Goal: Transaction & Acquisition: Book appointment/travel/reservation

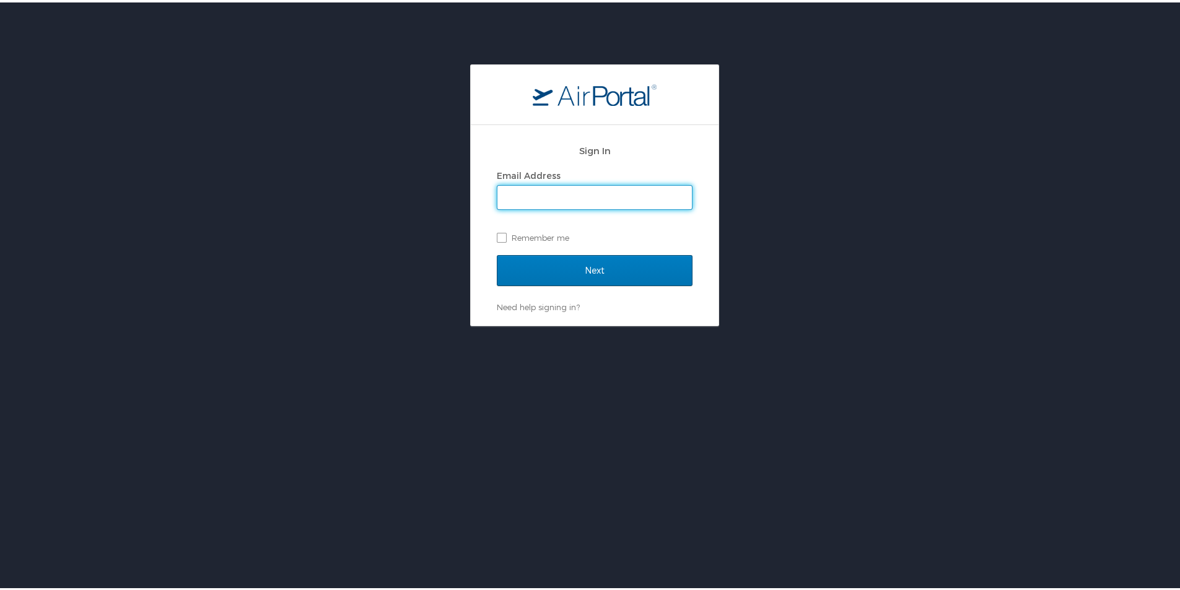
click at [549, 191] on input "Email Address" at bounding box center [594, 195] width 195 height 24
type input "jtubbs@susla.edu"
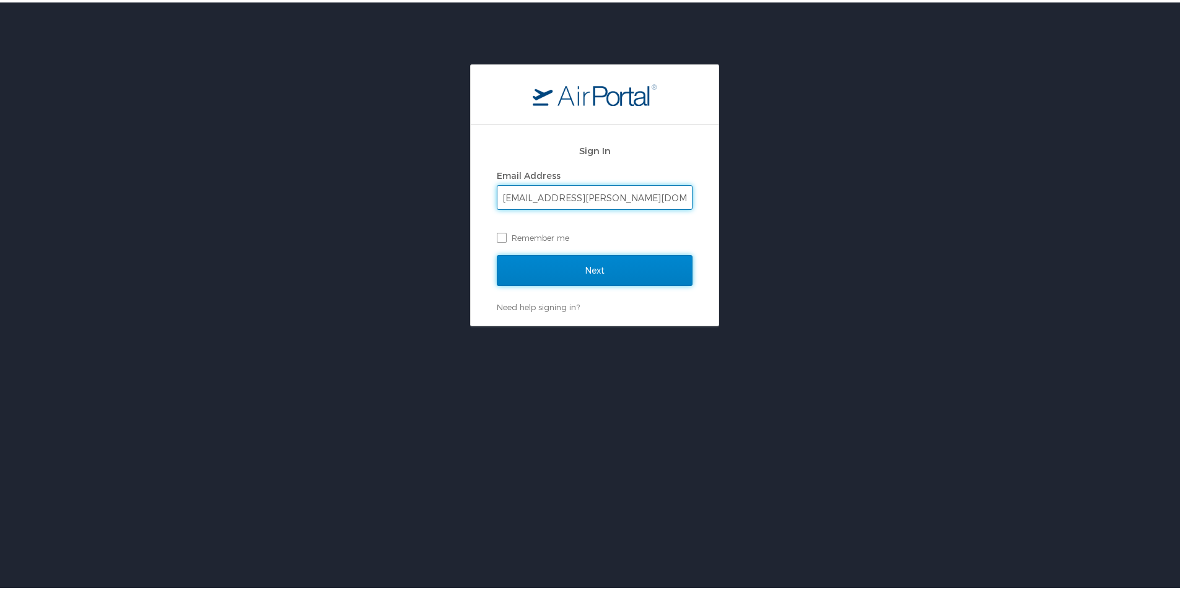
click at [588, 270] on input "Next" at bounding box center [595, 268] width 196 height 31
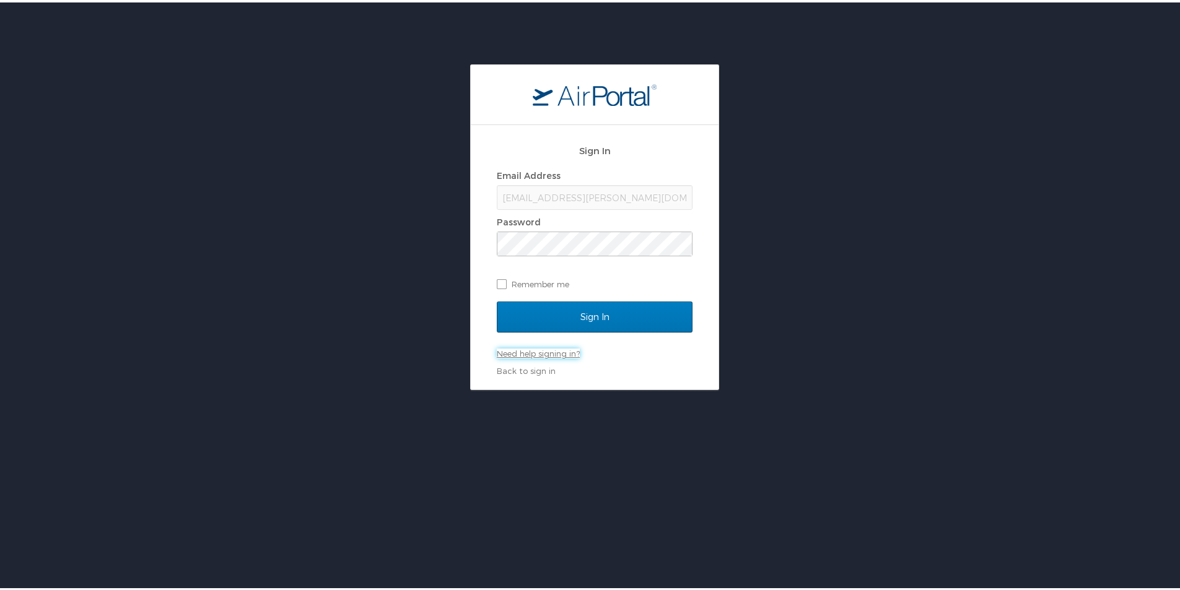
click at [544, 353] on link "Need help signing in?" at bounding box center [538, 351] width 83 height 10
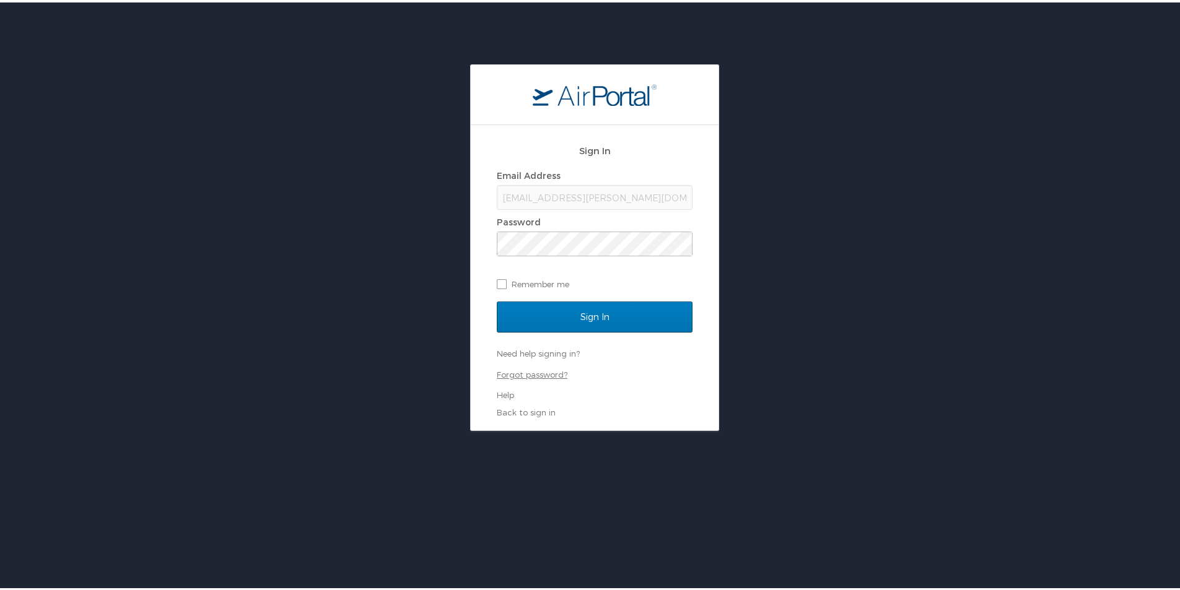
click at [529, 370] on link "Forgot password?" at bounding box center [532, 372] width 71 height 10
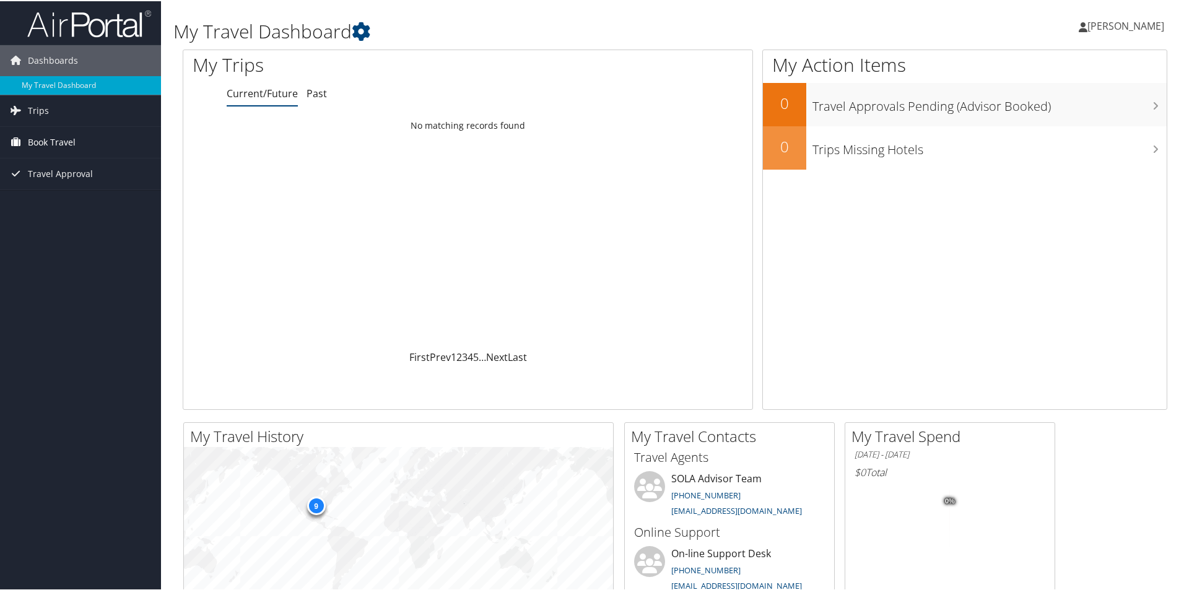
click at [53, 145] on span "Book Travel" at bounding box center [52, 141] width 48 height 31
click at [62, 163] on link "Approval Request (Beta)" at bounding box center [80, 166] width 161 height 19
click at [48, 106] on link "Trips" at bounding box center [80, 109] width 161 height 31
click at [51, 191] on span "Book Travel" at bounding box center [52, 197] width 48 height 31
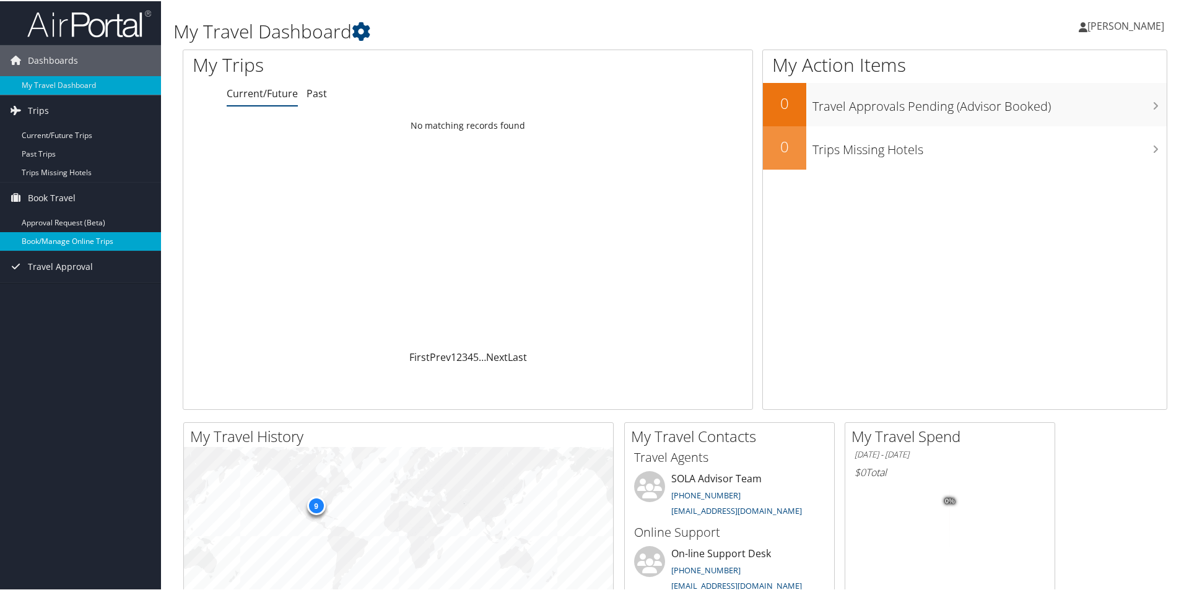
click at [46, 238] on link "Book/Manage Online Trips" at bounding box center [80, 240] width 161 height 19
